Goal: Find specific page/section: Find specific page/section

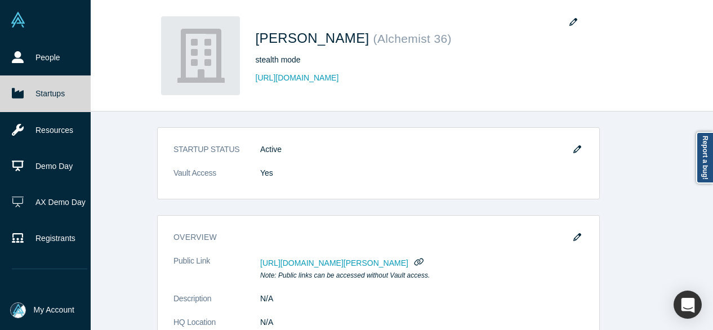
scroll to position [169, 0]
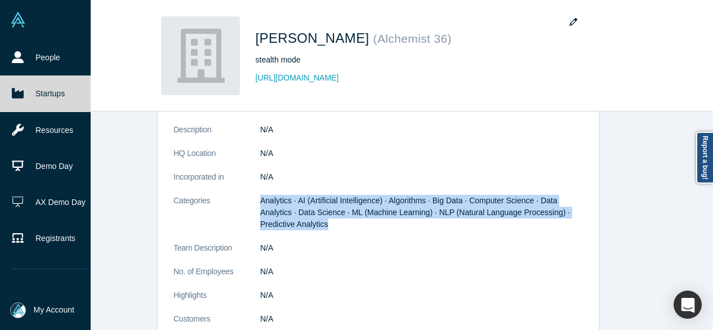
drag, startPoint x: 44, startPoint y: 82, endPoint x: 47, endPoint y: 77, distance: 6.1
click at [44, 82] on link "Startups" at bounding box center [49, 93] width 99 height 36
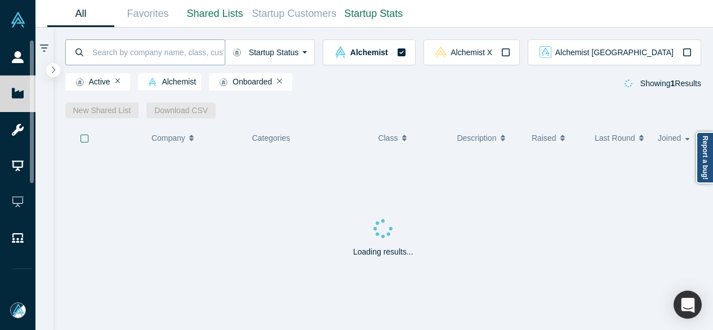
click at [112, 48] on input at bounding box center [157, 52] width 133 height 26
paste input "Silicon Hub"
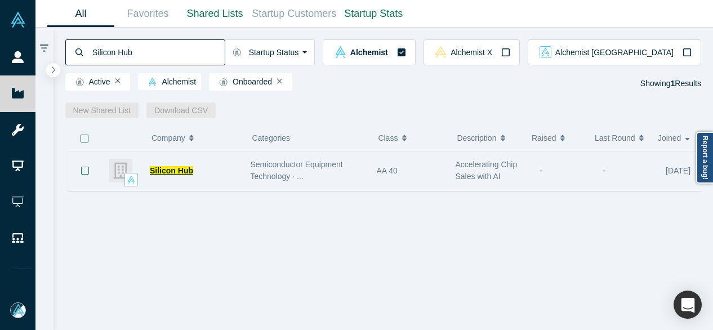
type input "Silicon Hub"
click at [172, 173] on span "Silicon Hub" at bounding box center [171, 170] width 43 height 9
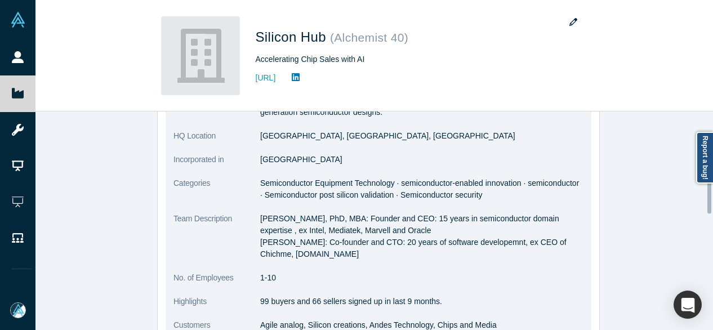
scroll to position [282, 0]
